Goal: Task Accomplishment & Management: Manage account settings

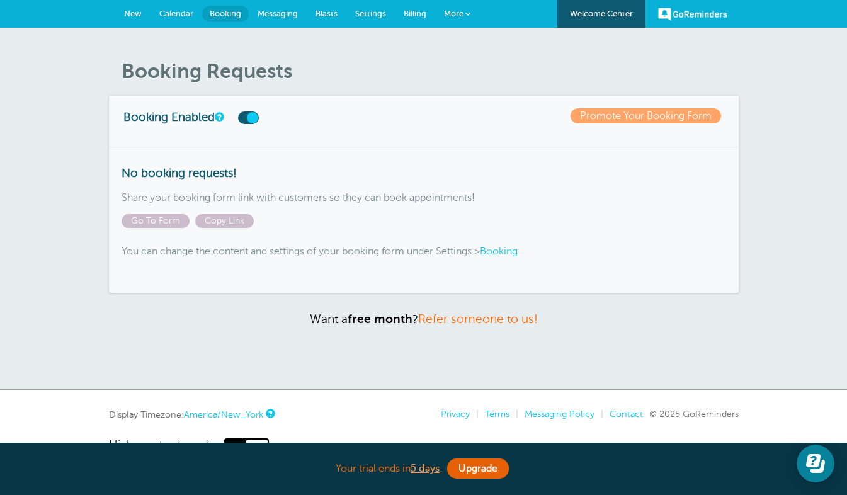
click at [242, 21] on link "Booking" at bounding box center [225, 14] width 47 height 16
click at [466, 12] on span at bounding box center [468, 13] width 5 height 5
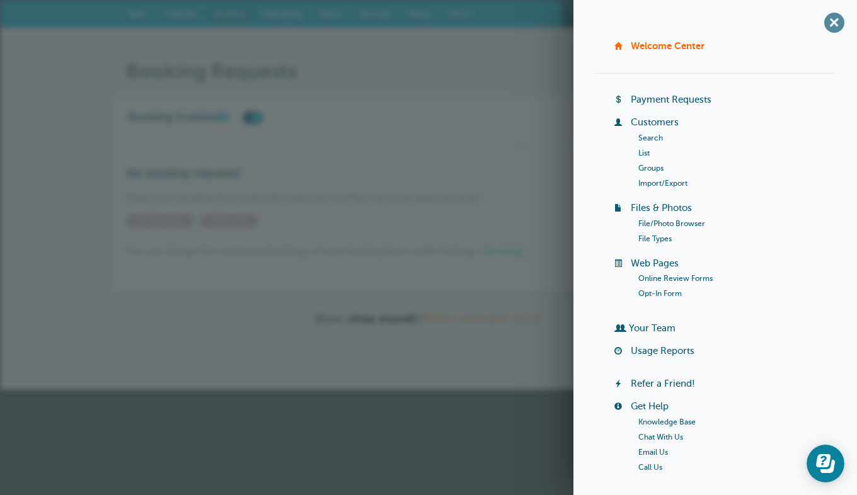
click at [826, 18] on span "+" at bounding box center [834, 22] width 28 height 28
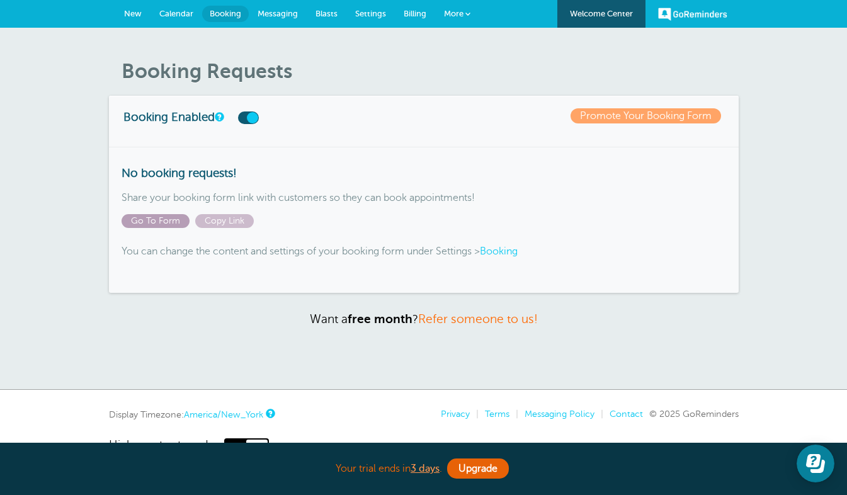
click at [164, 219] on span "Go To Form" at bounding box center [156, 221] width 68 height 14
click at [466, 11] on span at bounding box center [468, 13] width 5 height 5
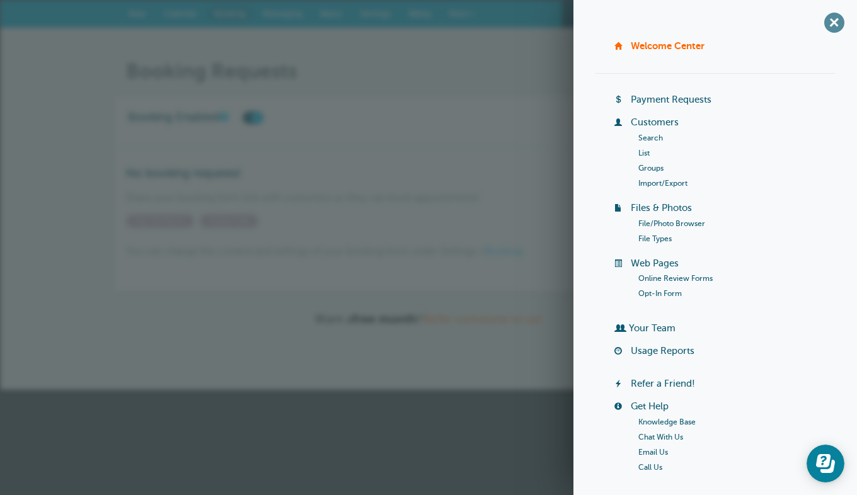
click at [832, 21] on span "+" at bounding box center [834, 22] width 28 height 28
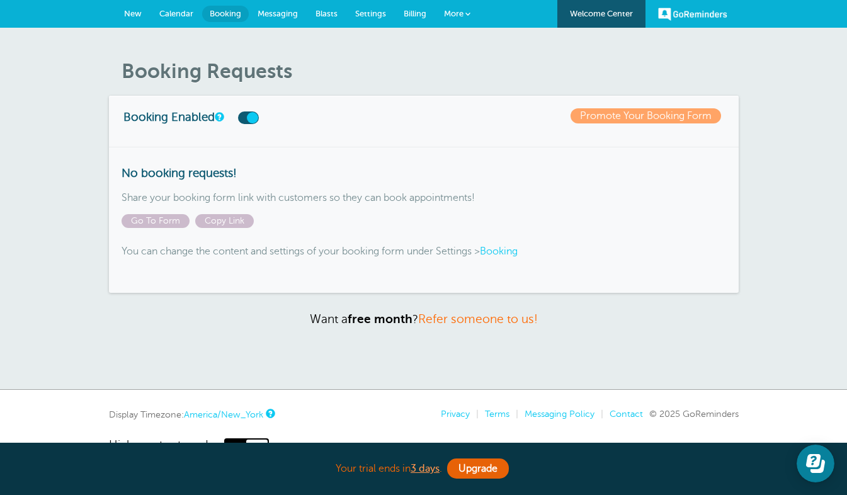
click at [368, 12] on span "Settings" at bounding box center [370, 13] width 31 height 9
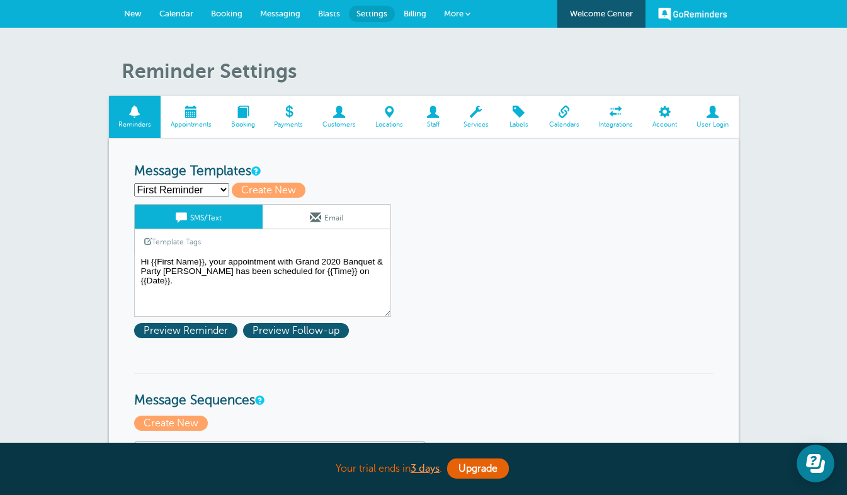
click at [248, 118] on span at bounding box center [242, 112] width 43 height 12
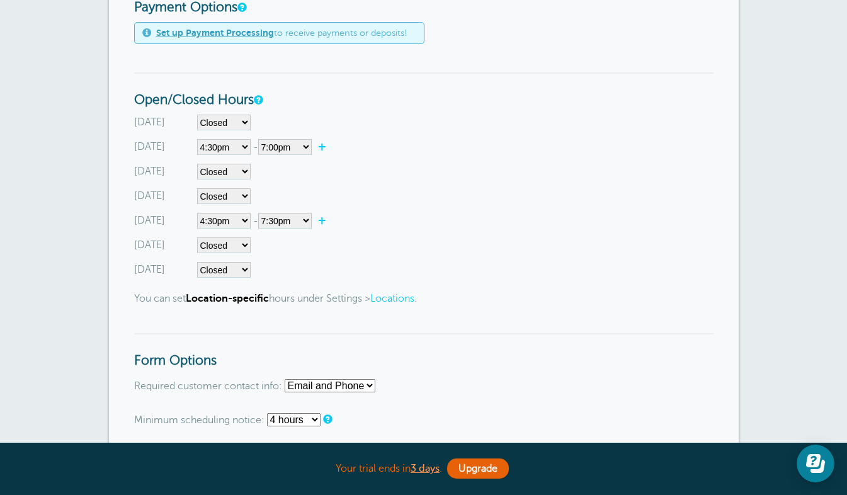
scroll to position [428, 0]
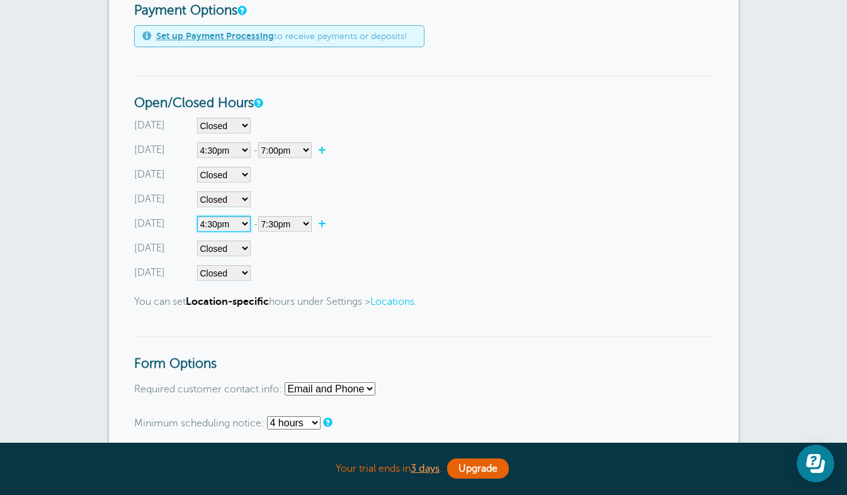
click at [239, 222] on select"] "Closed 12:00am 12:15am 12:30am 12:45am 1:00am 1:15am 1:30am 1:45am 2:00am 2:15a…" at bounding box center [224, 224] width 54 height 16
select select"]
click at [197, 216] on select"] "Closed 12:00am 12:15am 12:30am 12:45am 1:00am 1:15am 1:30am 1:45am 2:00am 2:15a…" at bounding box center [224, 224] width 54 height 16
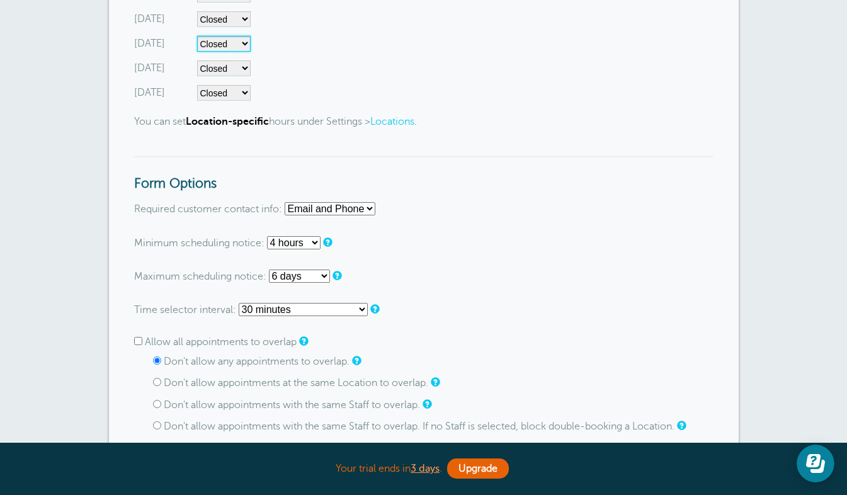
scroll to position [586, 0]
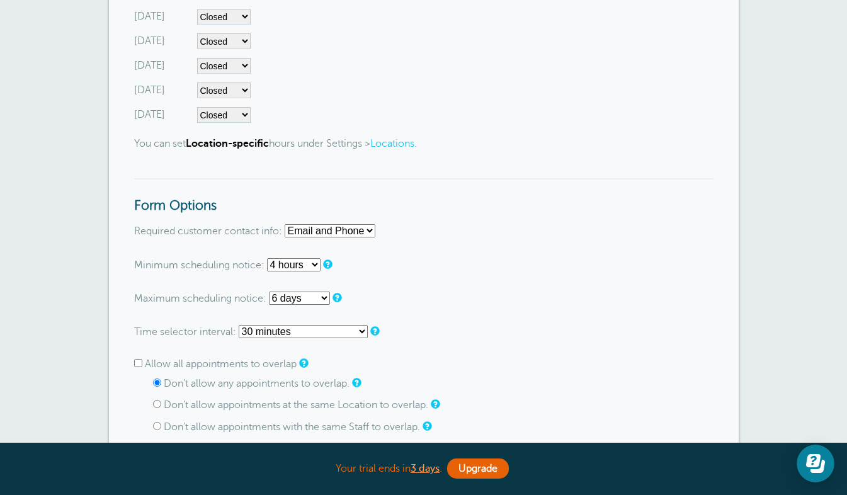
click at [286, 295] on select "None 1 day 2 days 3 days 4 days 5 days 6 days 1 week 2 weeks 3 weeks 4 weeks 5 …" at bounding box center [299, 298] width 61 height 13
select select "5 days"
click at [269, 292] on select "None 1 day 2 days 3 days 4 days 5 days 6 days 1 week 2 weeks 3 weeks 4 weeks 5 …" at bounding box center [299, 298] width 61 height 13
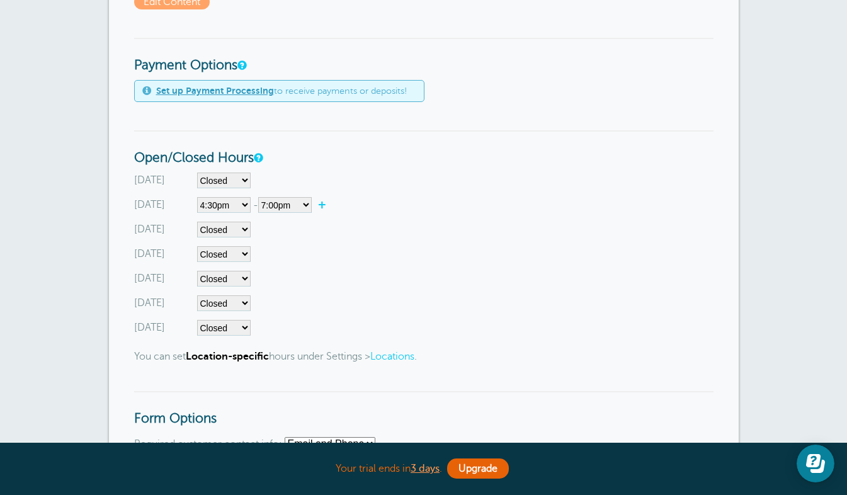
scroll to position [382, 0]
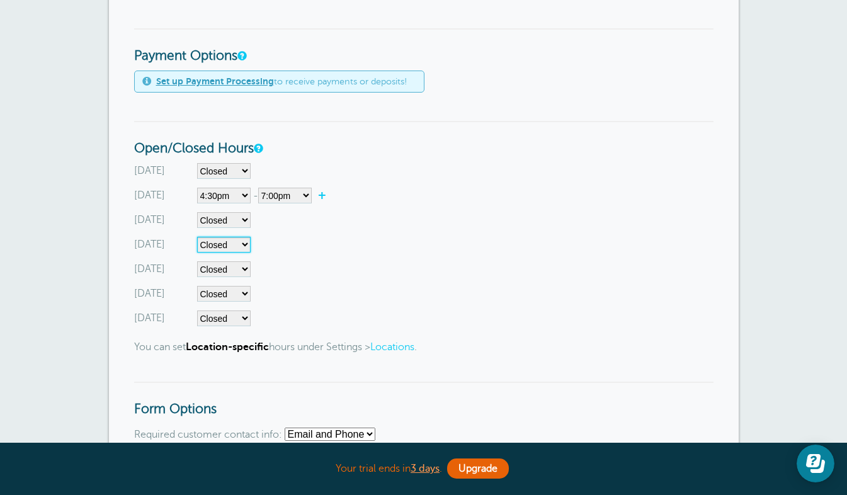
click at [223, 243] on select"] "Closed 12:00am 12:15am 12:30am 12:45am 1:00am 1:15am 1:30am 1:45am 2:00am 2:15a…" at bounding box center [224, 245] width 54 height 16
select select"] "11.5"
click at [197, 237] on select"] "Closed 12:00am 12:15am 12:30am 12:45am 1:00am 1:15am 1:30am 1:45am 2:00am 2:15a…" at bounding box center [224, 245] width 54 height 16
click at [291, 241] on select"] "12:00am 12:15am 12:30am 12:45am 1:00am 1:15am 1:30am 1:45am 2:00am 2:15am 2:30a…" at bounding box center [285, 245] width 54 height 16
select select"] "14"
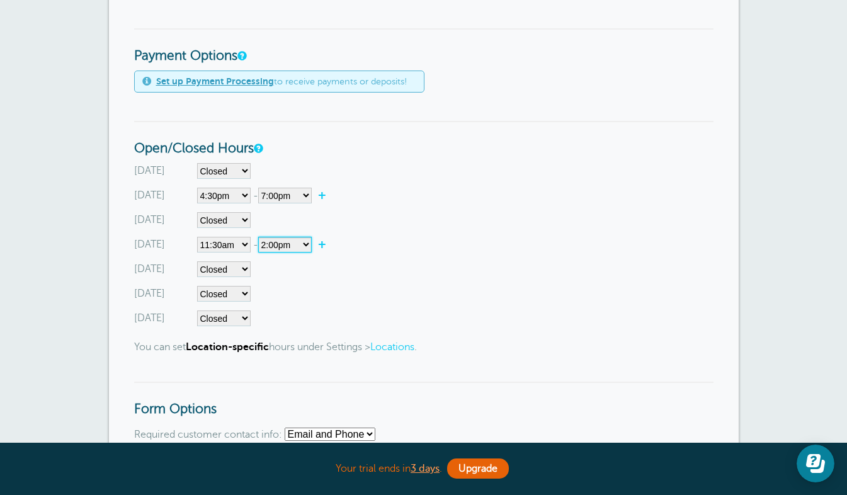
click at [260, 237] on select"] "12:00am 12:15am 12:30am 12:45am 1:00am 1:15am 1:30am 1:45am 2:00am 2:15am 2:30a…" at bounding box center [285, 245] width 54 height 16
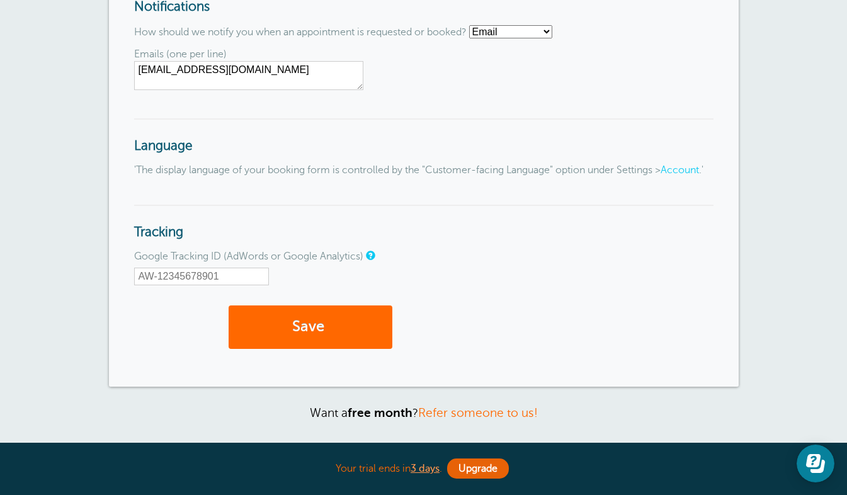
scroll to position [1358, 0]
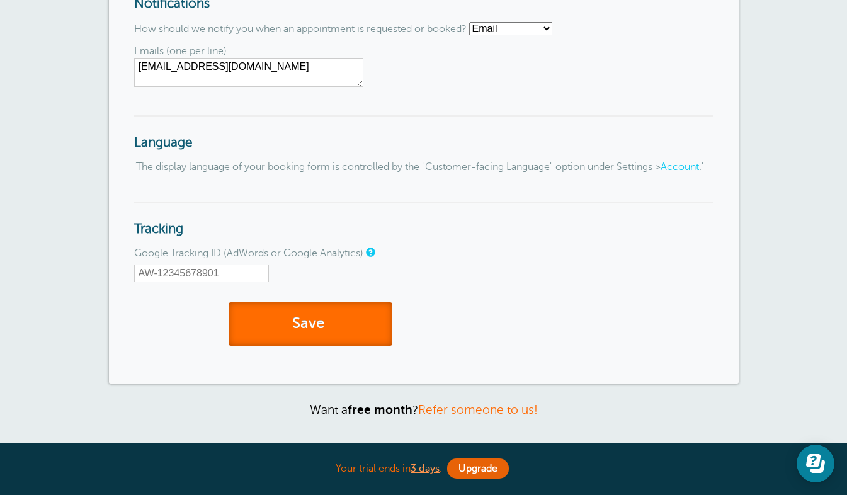
click at [343, 346] on button "Save" at bounding box center [311, 323] width 164 height 43
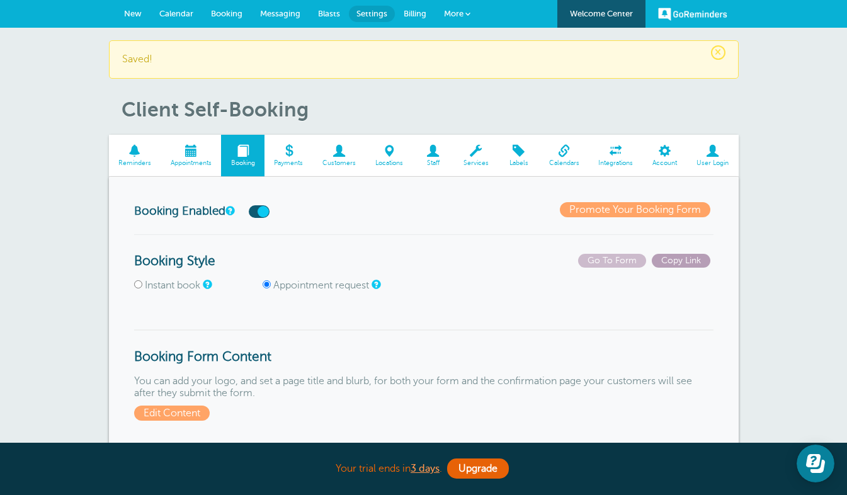
click at [677, 265] on span "Copy Link" at bounding box center [681, 261] width 59 height 14
click at [684, 262] on span "Copy Link" at bounding box center [681, 261] width 59 height 14
